Goal: Task Accomplishment & Management: Manage account settings

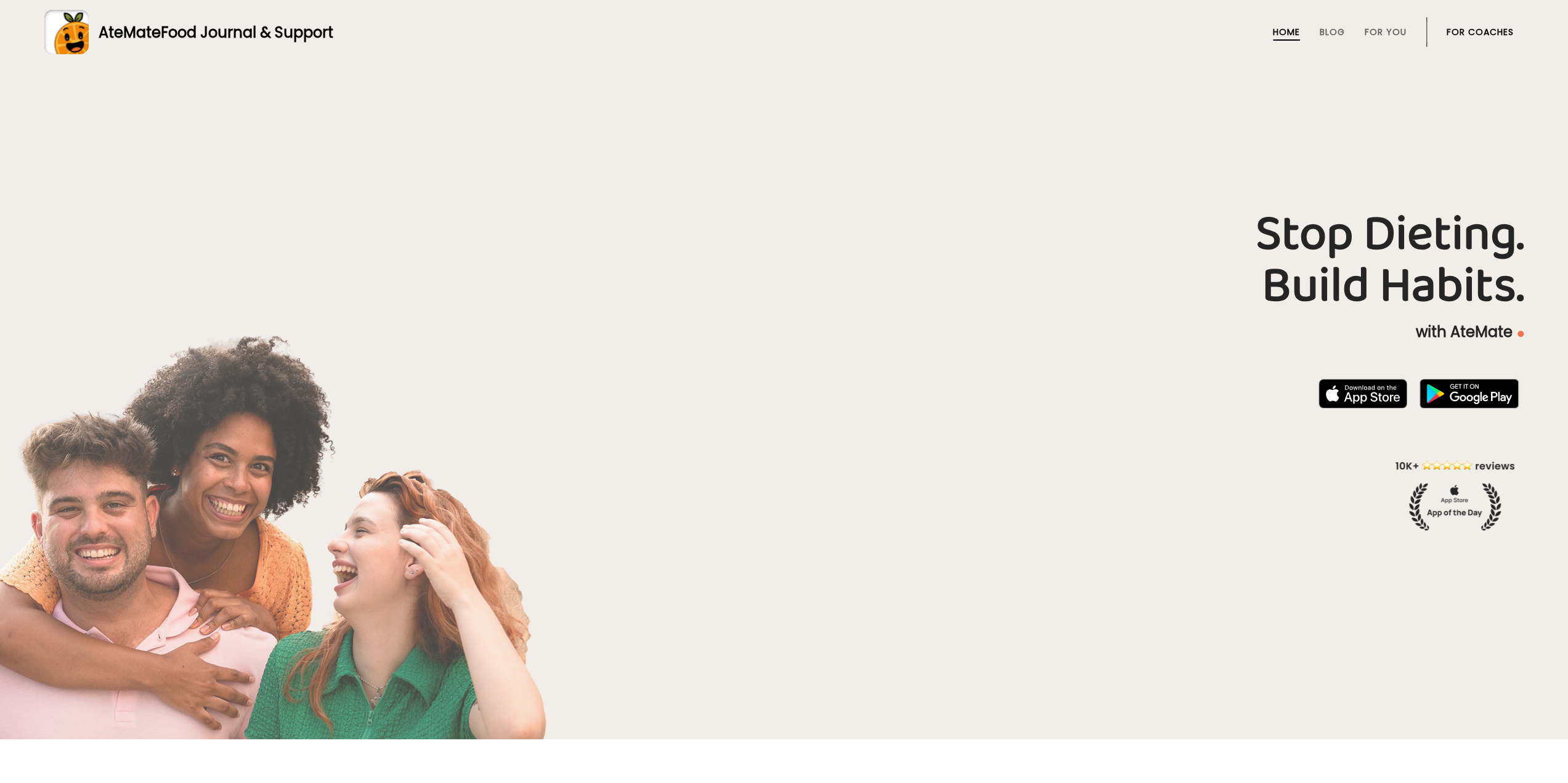
click at [1474, 30] on link "For Coaches" at bounding box center [1480, 32] width 67 height 10
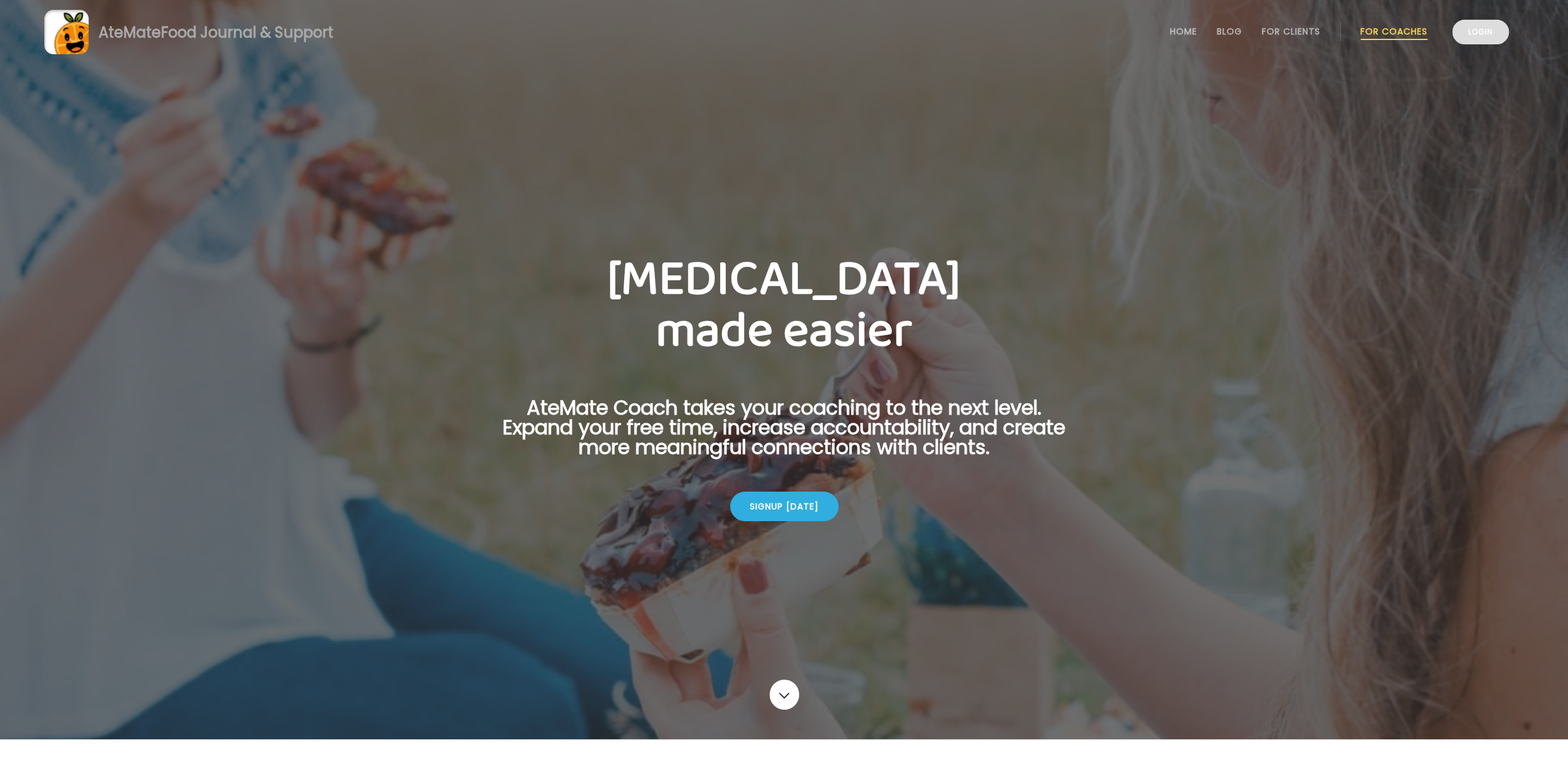
click at [1495, 29] on link "Login" at bounding box center [1480, 32] width 57 height 24
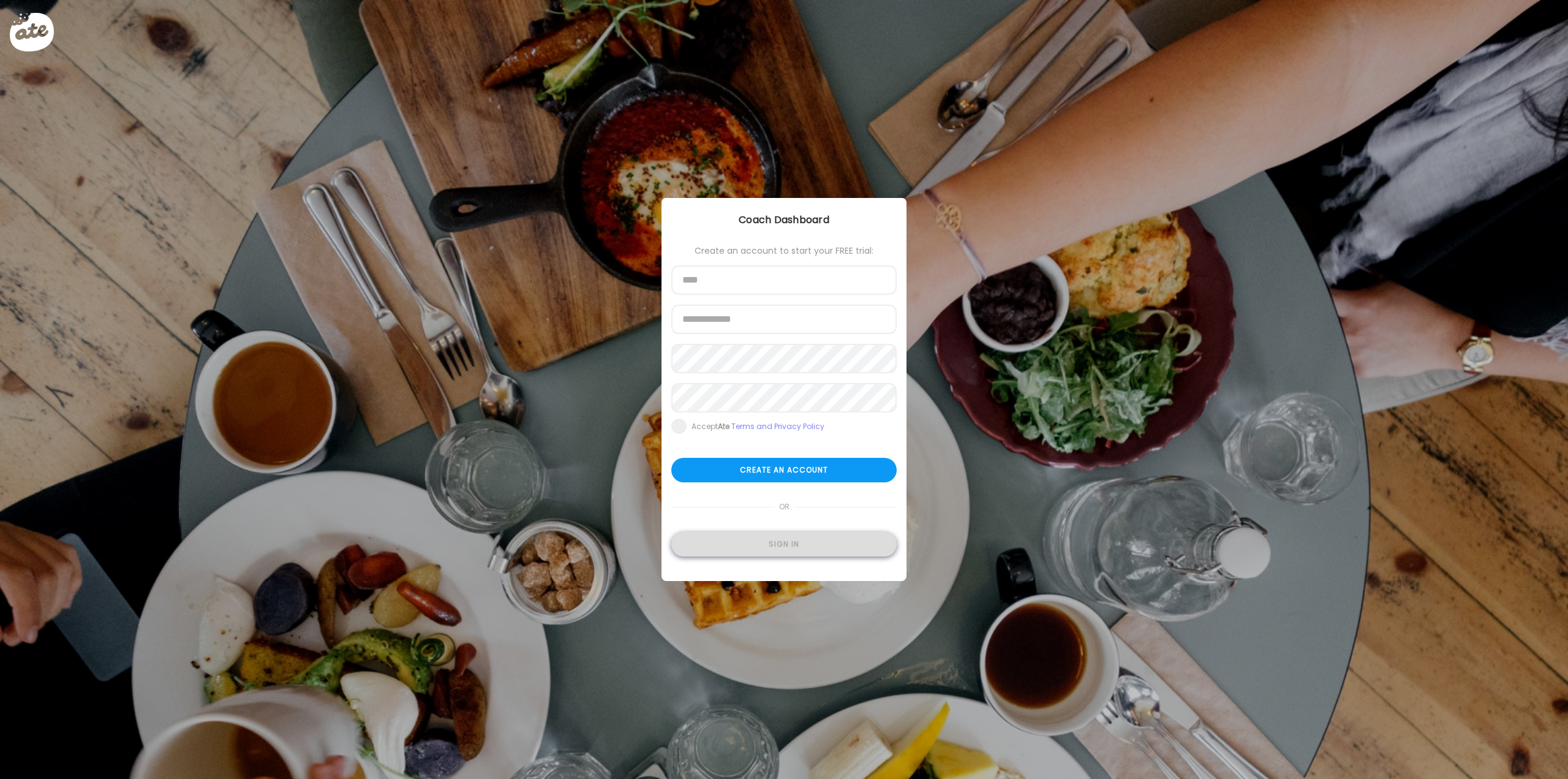
click at [758, 543] on div "Sign in" at bounding box center [784, 544] width 225 height 24
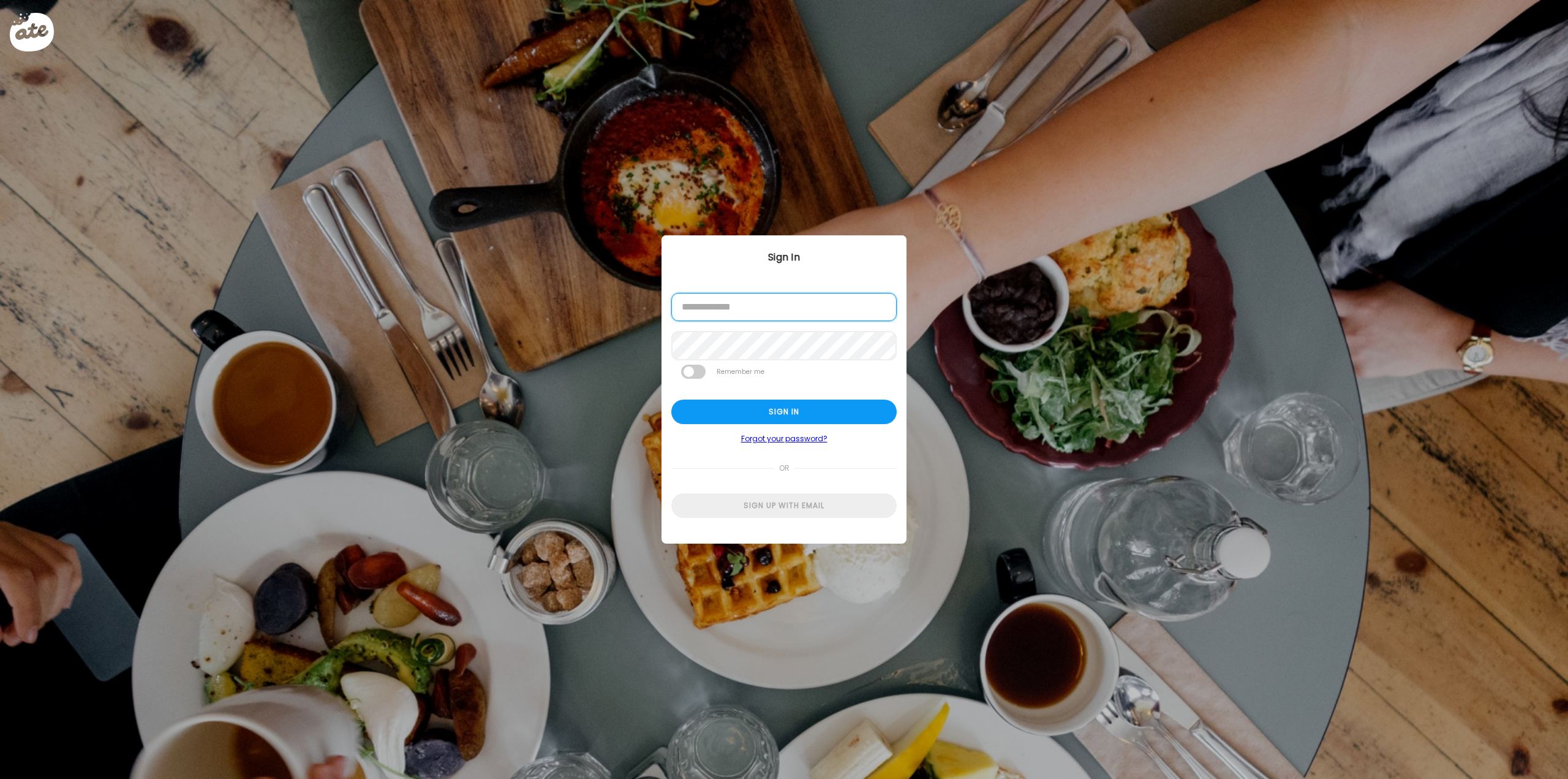
click at [743, 302] on input "email" at bounding box center [784, 307] width 225 height 28
click at [788, 298] on input "email" at bounding box center [784, 307] width 225 height 28
type input "**********"
click at [694, 366] on span at bounding box center [693, 371] width 24 height 14
click at [702, 380] on label at bounding box center [693, 373] width 24 height 14
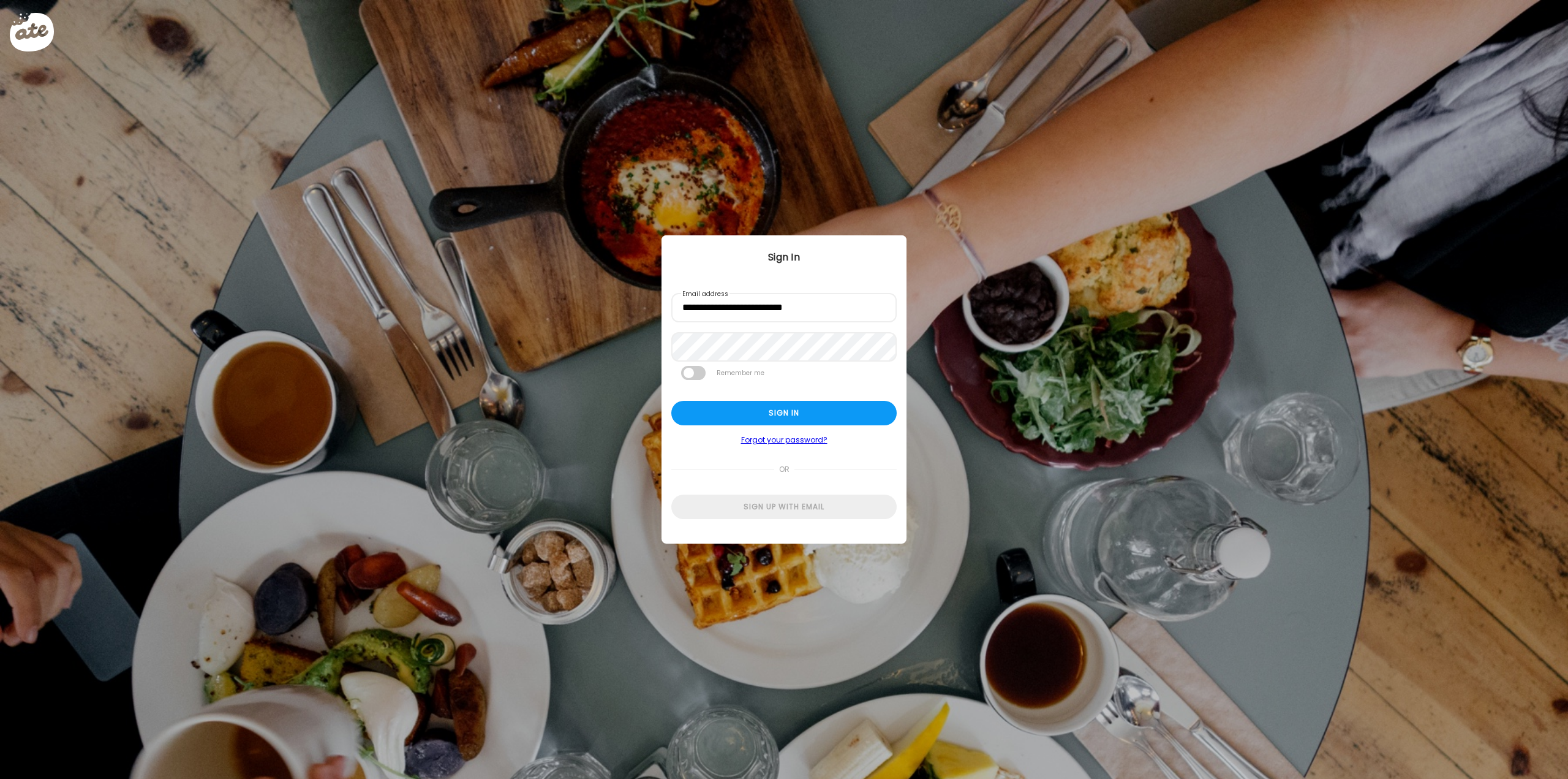
click at [761, 442] on link "Forgot your password?" at bounding box center [784, 440] width 225 height 10
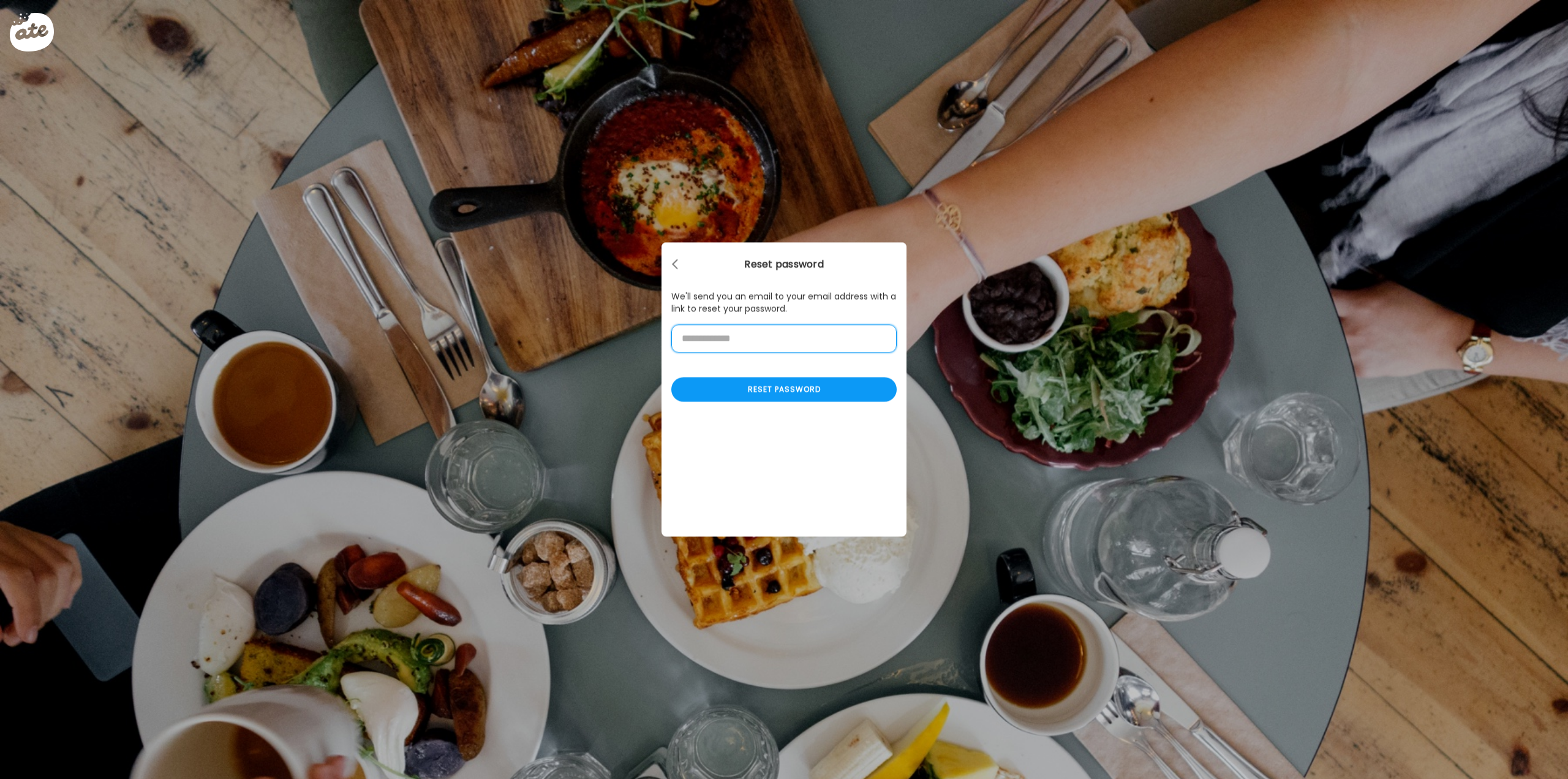
click at [745, 344] on input "email" at bounding box center [784, 338] width 225 height 28
type input "**********"
click at [774, 394] on div "Reset password" at bounding box center [784, 391] width 225 height 24
click at [806, 391] on div "Reset password" at bounding box center [784, 391] width 225 height 24
